Goal: Transaction & Acquisition: Purchase product/service

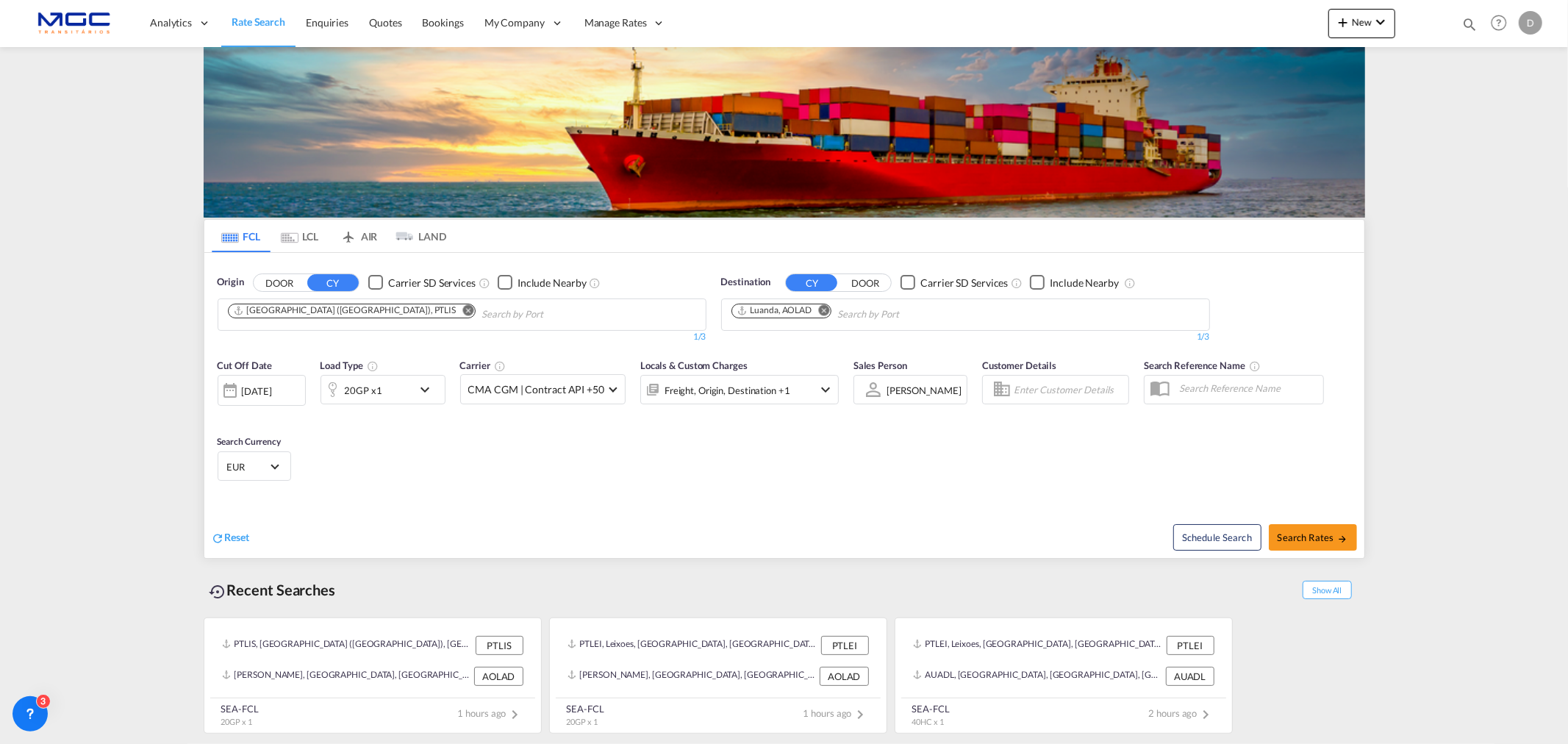
click at [462, 310] on md-icon "Remove" at bounding box center [468, 310] width 11 height 11
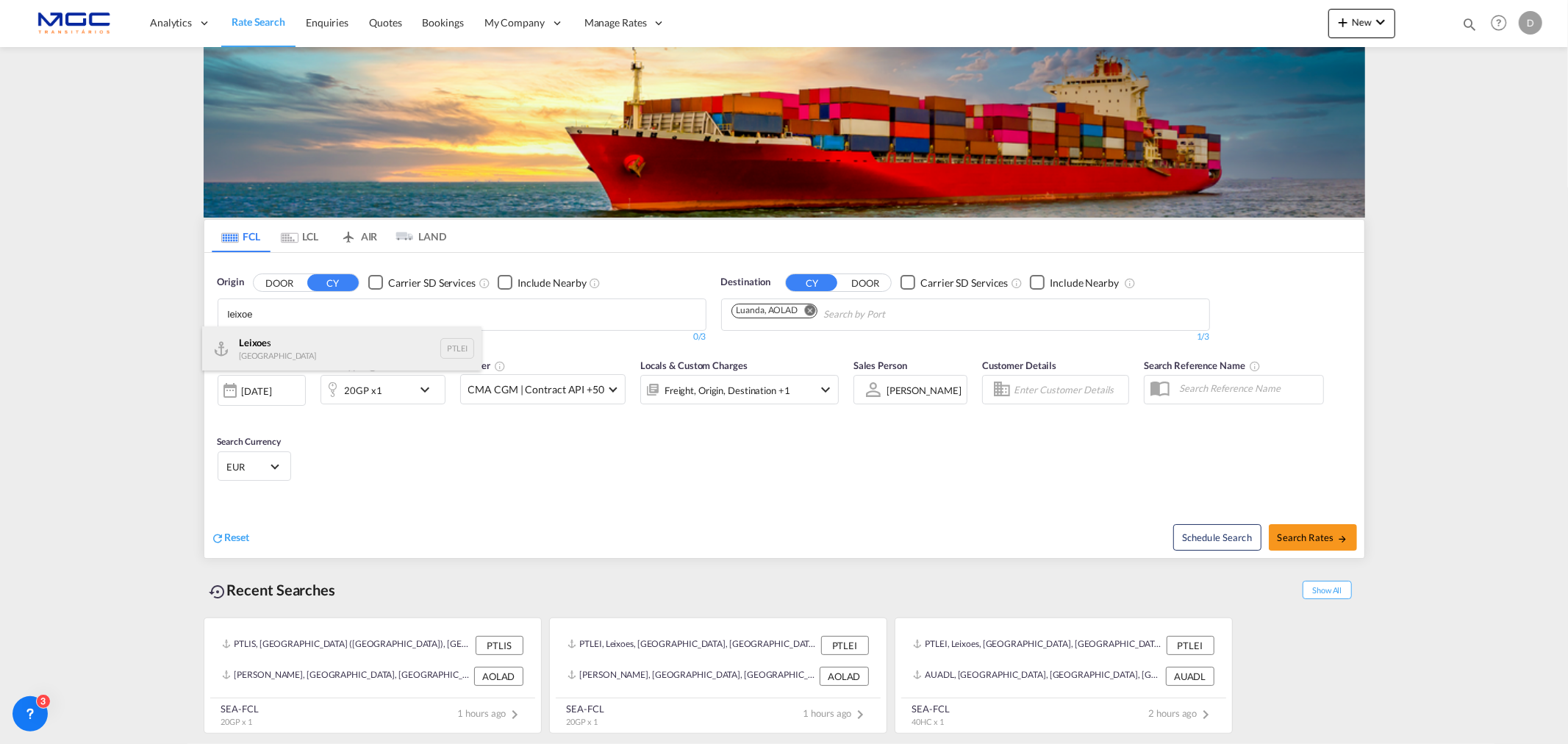
type input "leixoe"
click at [314, 347] on div "Leixoe s Portugal PTLEI" at bounding box center [342, 348] width 280 height 45
click at [821, 309] on md-icon "Remove" at bounding box center [824, 310] width 11 height 11
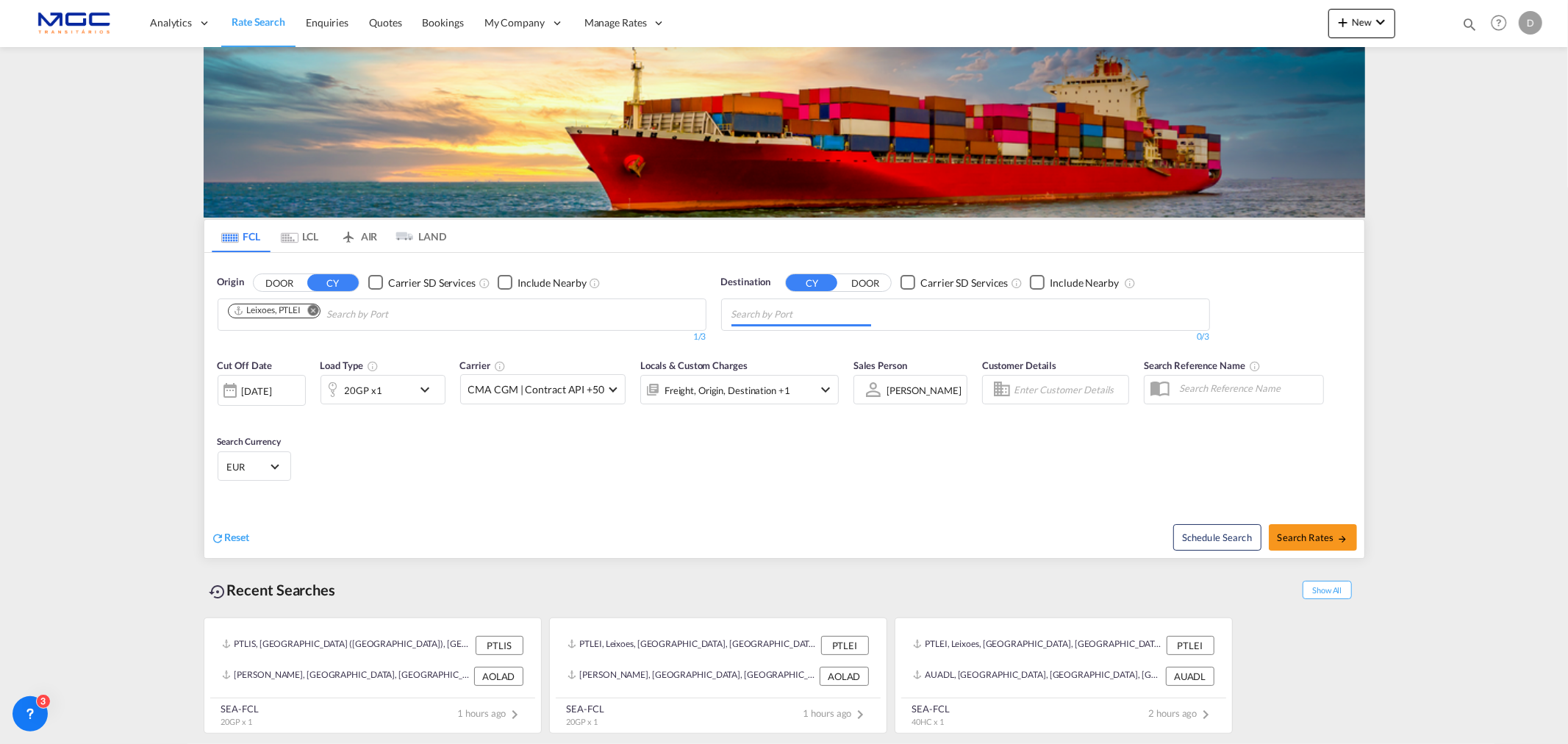
click at [821, 309] on input "Chips input." at bounding box center [801, 315] width 140 height 23
type input "[GEOGRAPHIC_DATA]"
click at [836, 386] on div "Karachi [GEOGRAPHIC_DATA] PKKHI" at bounding box center [845, 402] width 280 height 45
click at [388, 382] on div "20GP x1" at bounding box center [367, 389] width 91 height 29
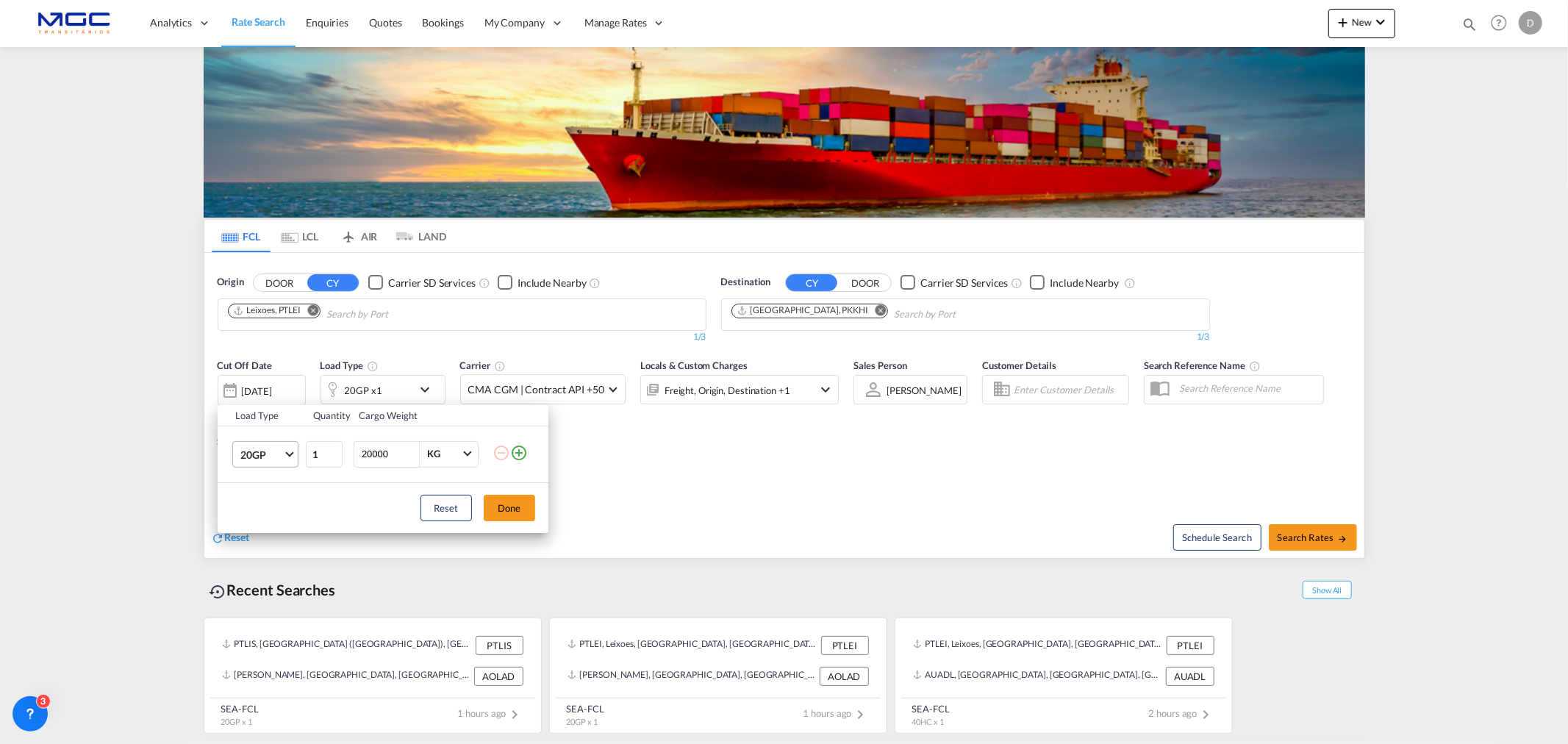
click at [285, 449] on md-select-value "20GP" at bounding box center [268, 454] width 59 height 25
click at [277, 524] on md-option "40HC" at bounding box center [278, 525] width 100 height 36
drag, startPoint x: 519, startPoint y: 511, endPoint x: 536, endPoint y: 511, distance: 17.0
click at [524, 511] on button "Done" at bounding box center [510, 508] width 52 height 27
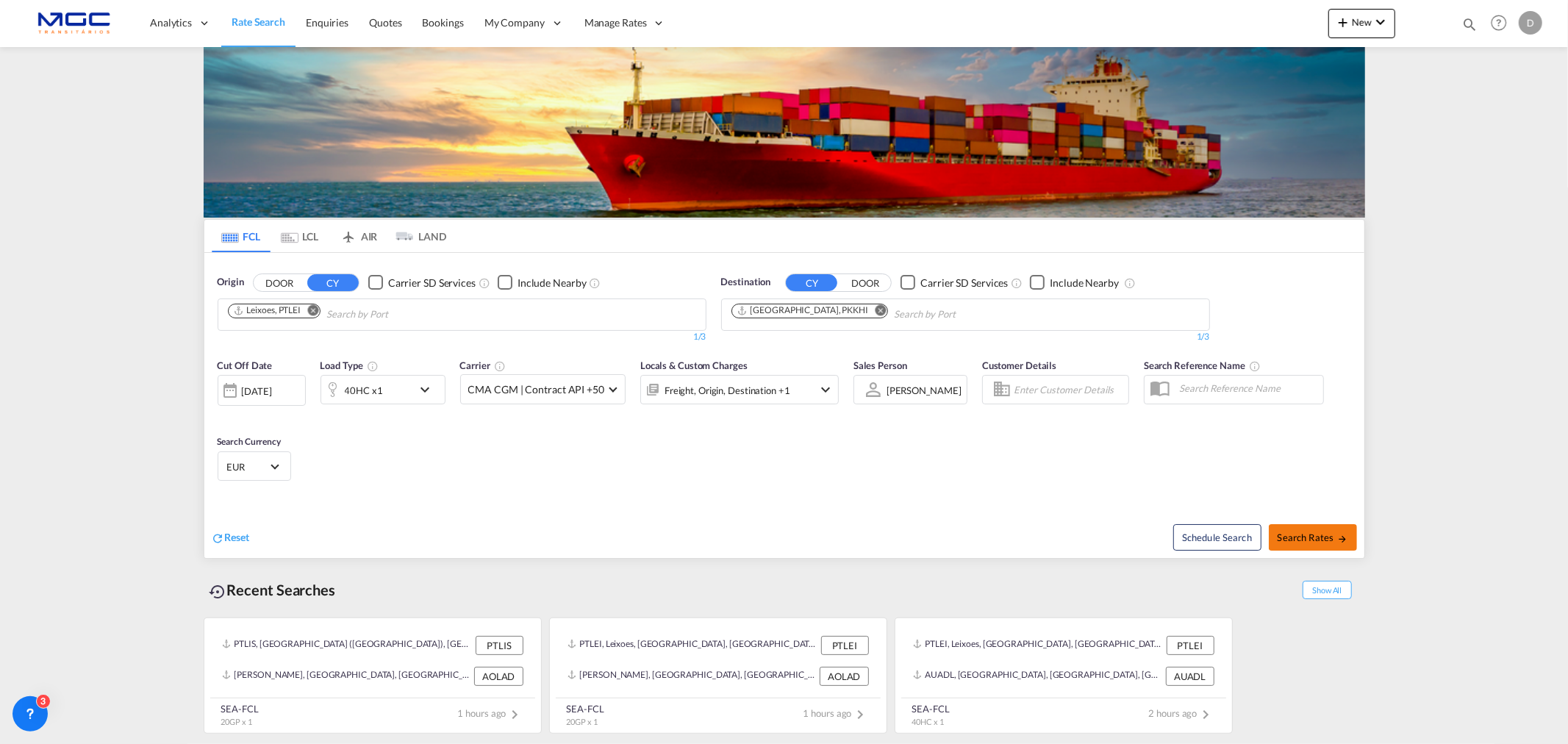
click at [1305, 532] on span "Search Rates" at bounding box center [1312, 537] width 70 height 12
type input "PTLEI to PKKHI / [DATE]"
